Goal: Obtain resource: Obtain resource

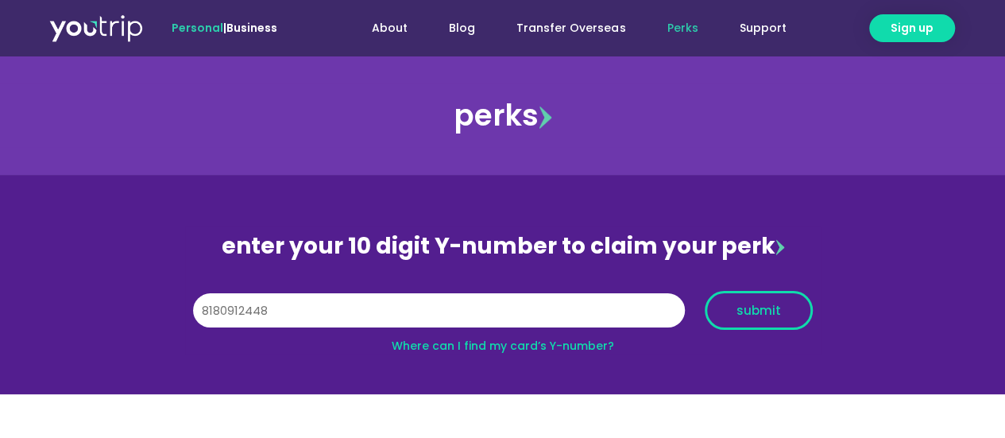
type input "8180912448"
click at [746, 310] on span "submit" at bounding box center [758, 310] width 44 height 12
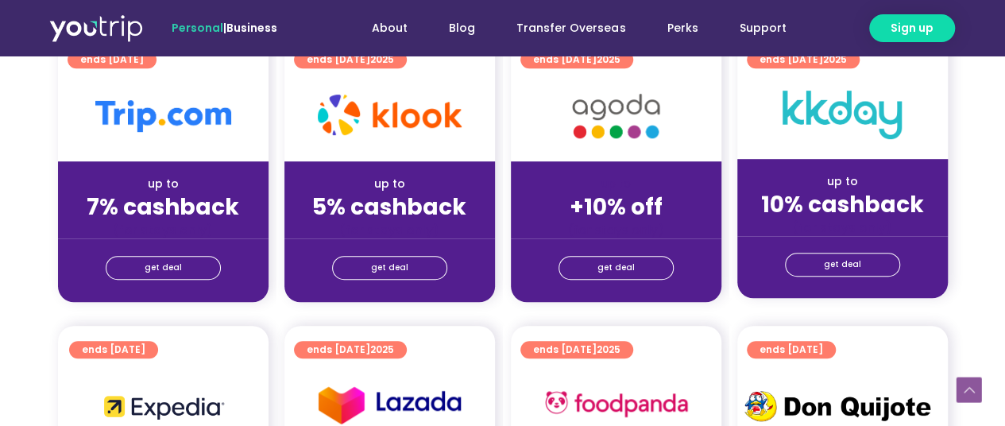
scroll to position [442, 0]
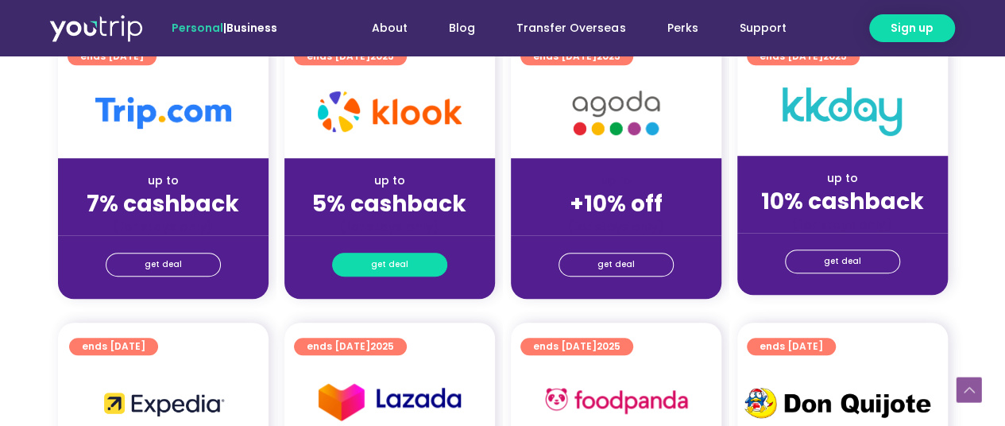
click at [429, 254] on link "get deal" at bounding box center [389, 265] width 115 height 24
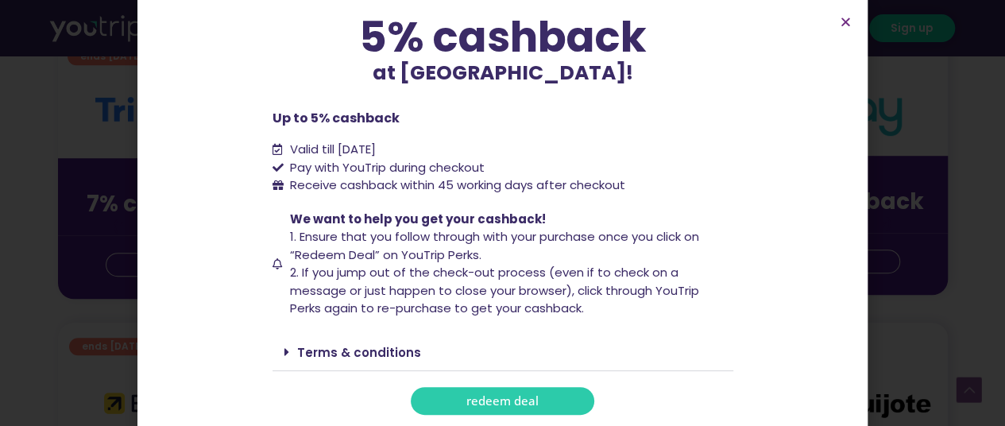
scroll to position [142, 0]
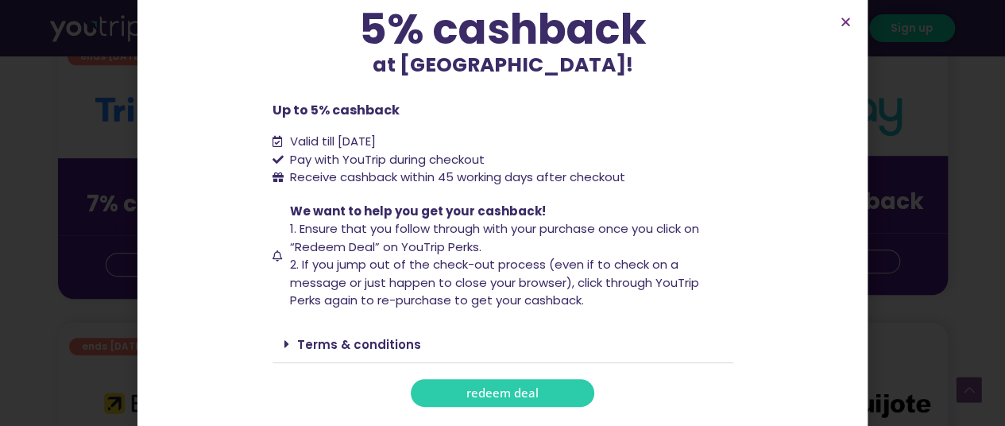
click at [502, 395] on span "redeem deal" at bounding box center [502, 393] width 72 height 12
